Goal: Task Accomplishment & Management: Use online tool/utility

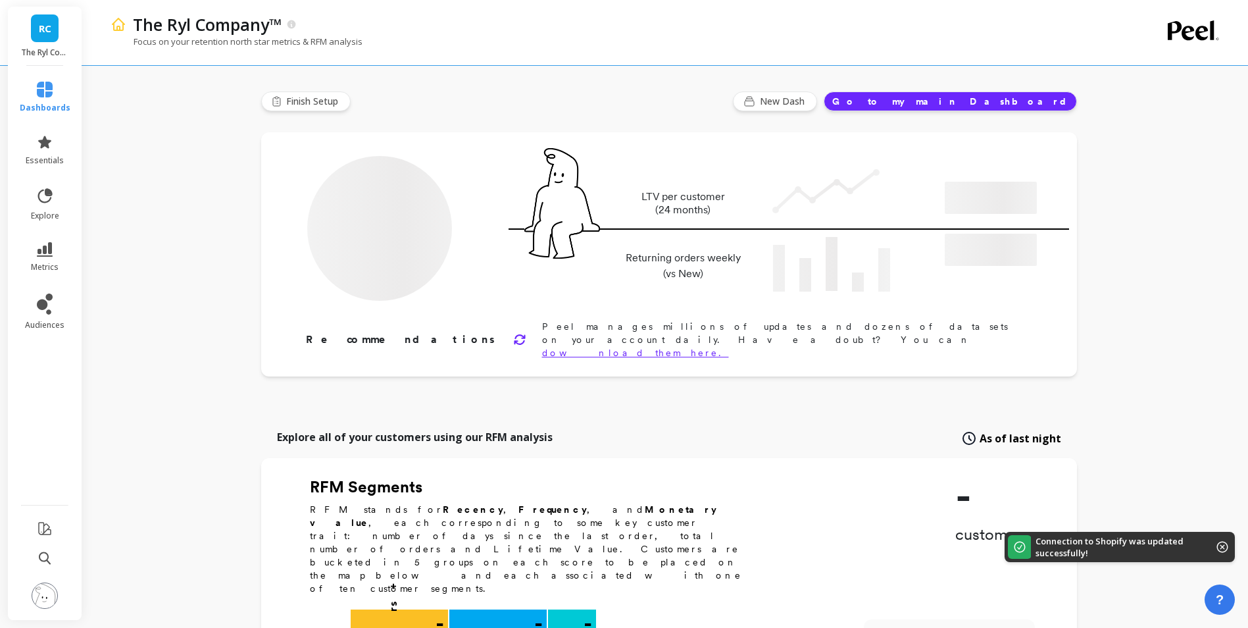
type input "Champions"
type input "583"
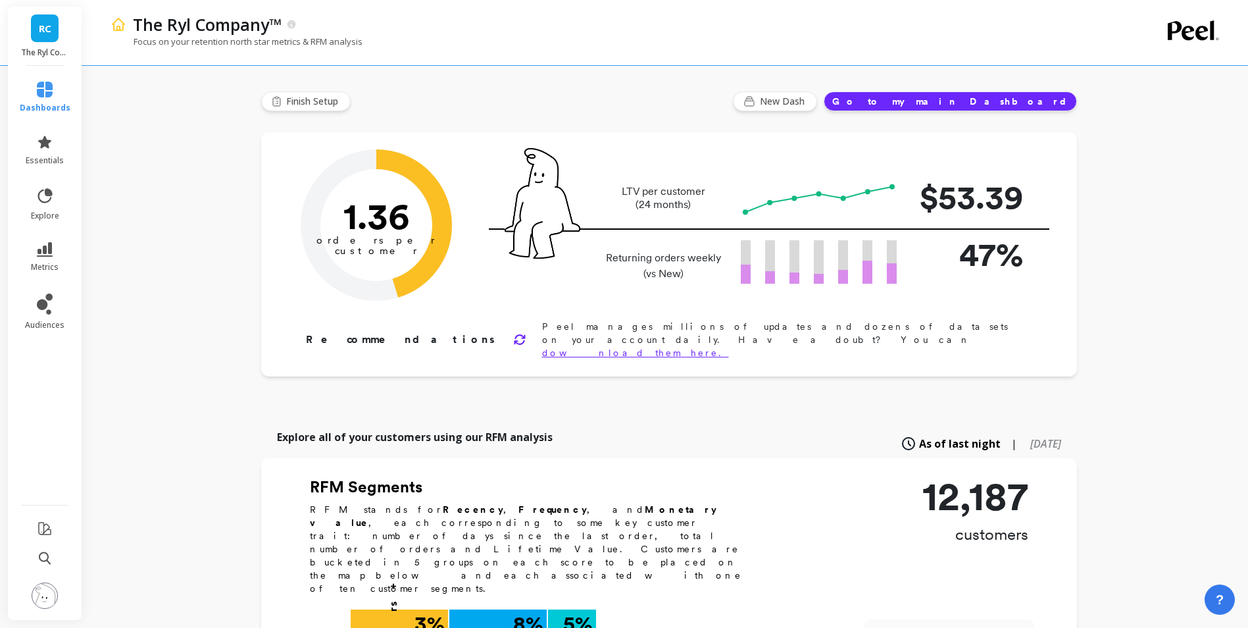
click at [50, 30] on span "RC" at bounding box center [45, 28] width 13 height 15
click at [670, 31] on div "The Ryl Company™" at bounding box center [620, 24] width 988 height 22
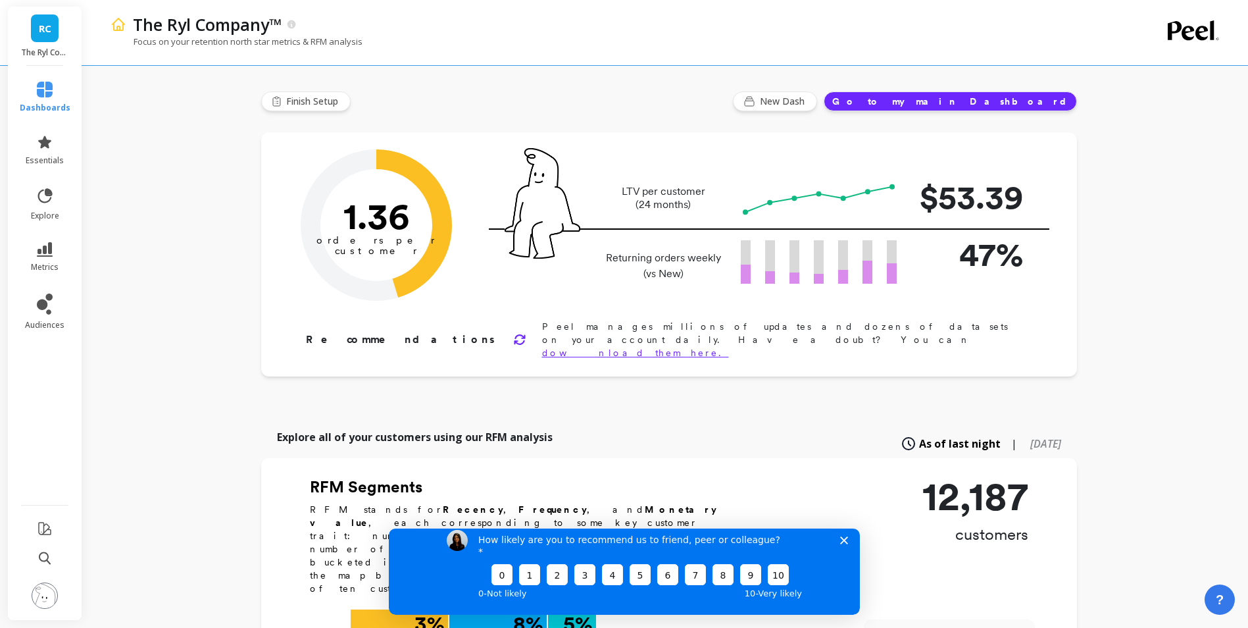
click at [57, 39] on link "RC" at bounding box center [45, 28] width 28 height 28
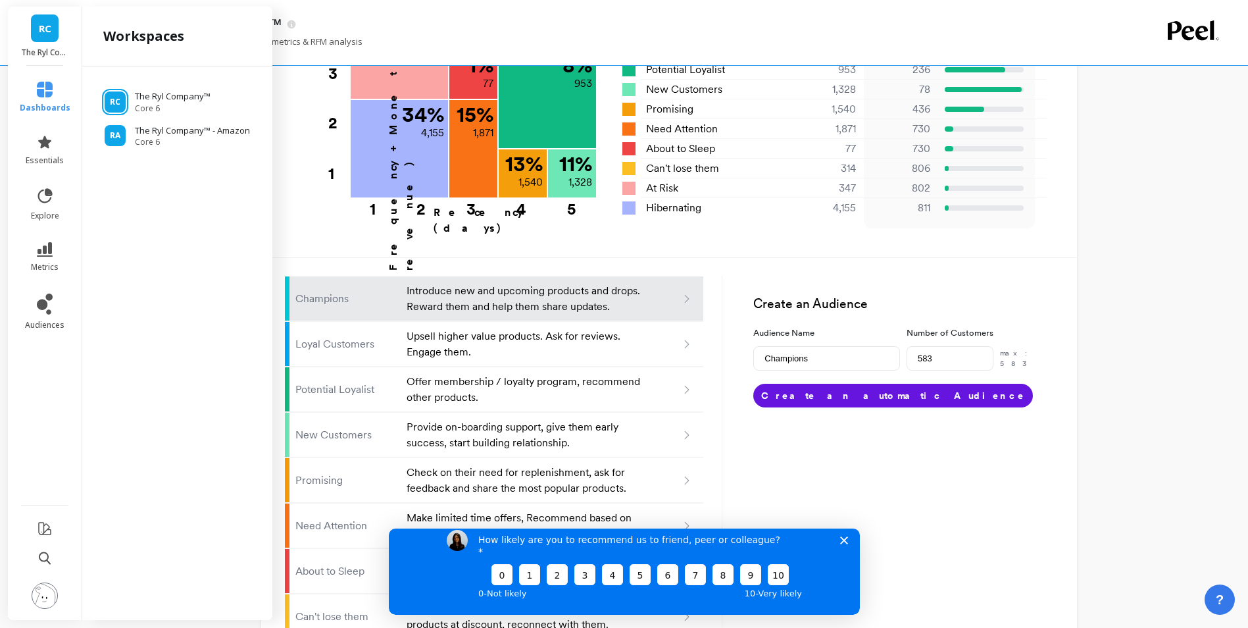
scroll to position [658, 0]
click at [46, 149] on icon at bounding box center [45, 142] width 16 height 16
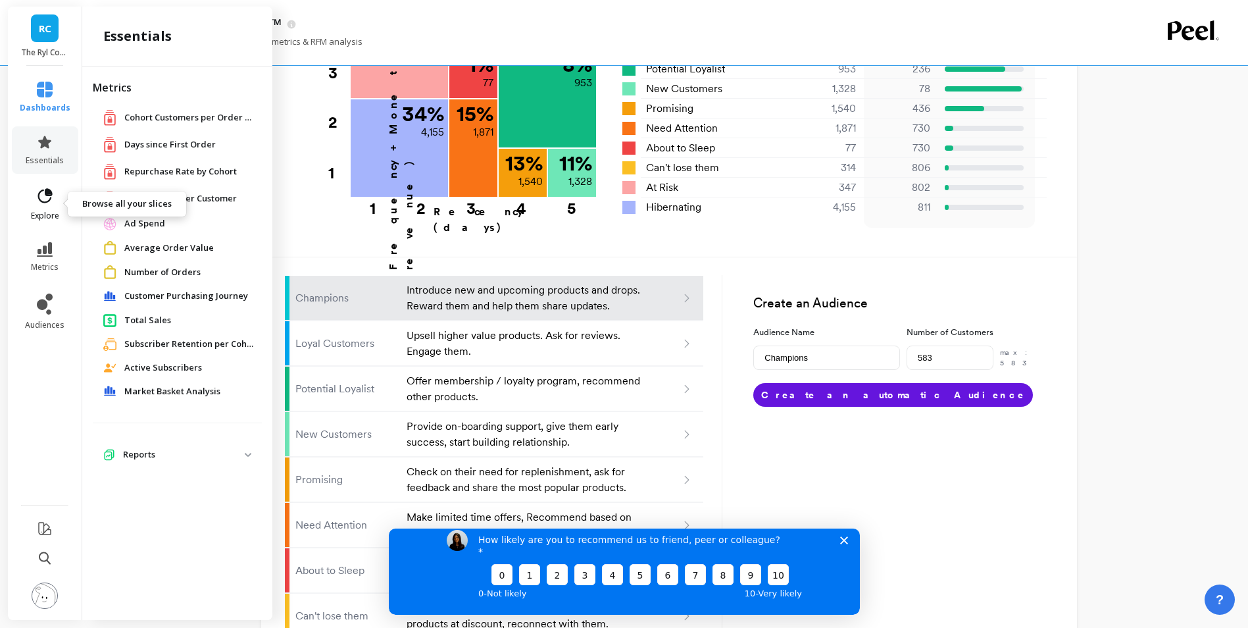
click at [50, 202] on icon at bounding box center [45, 196] width 18 height 18
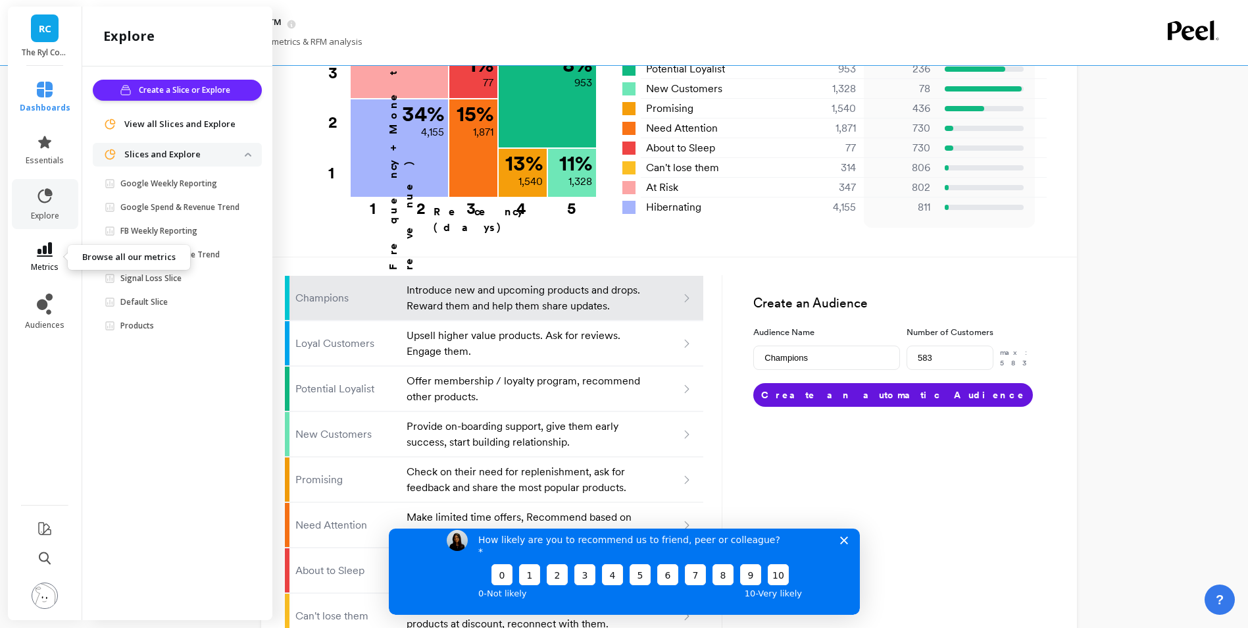
click at [54, 262] on span "metrics" at bounding box center [45, 267] width 28 height 11
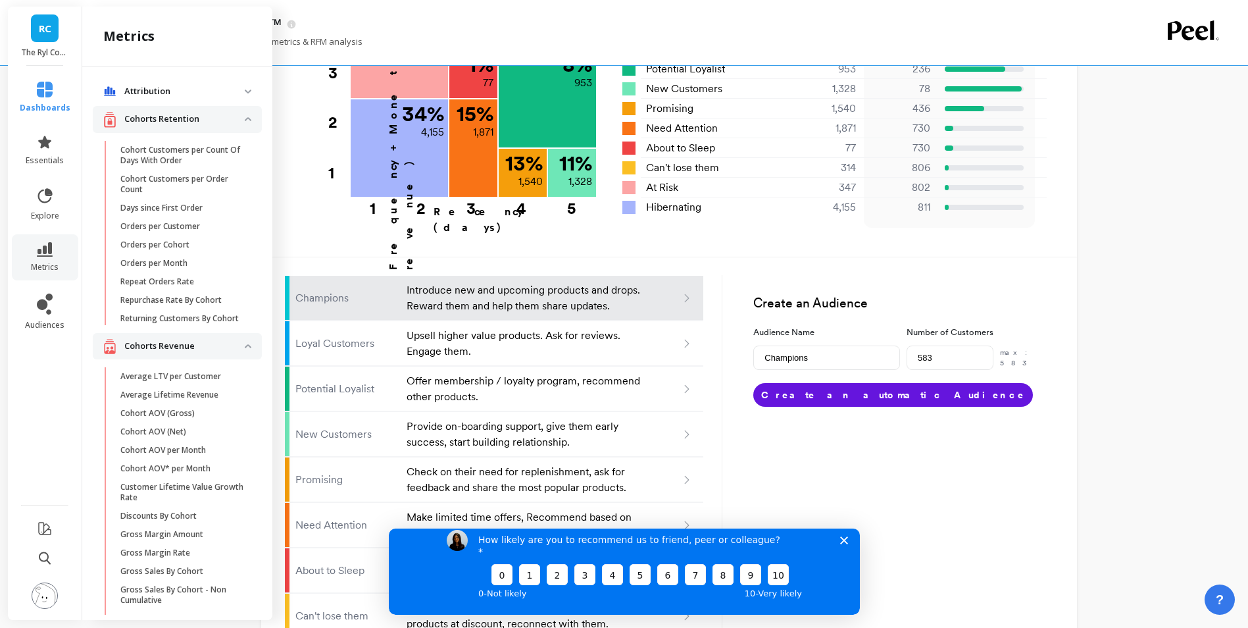
click at [845, 543] on polygon "Close survey" at bounding box center [844, 540] width 8 height 8
